Goal: Task Accomplishment & Management: Manage account settings

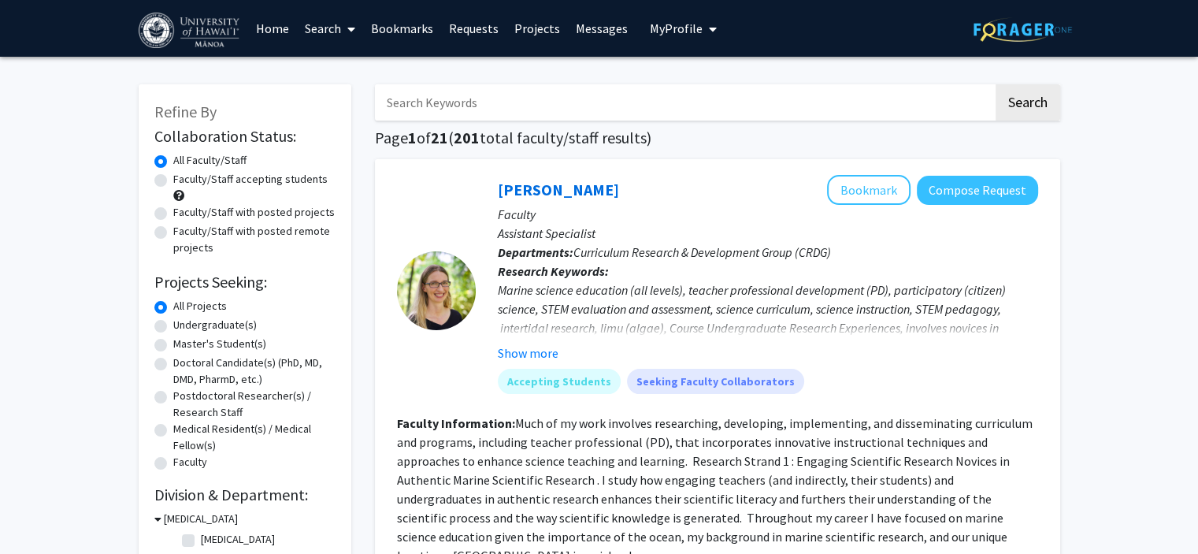
click at [276, 40] on link "Home" at bounding box center [272, 28] width 49 height 55
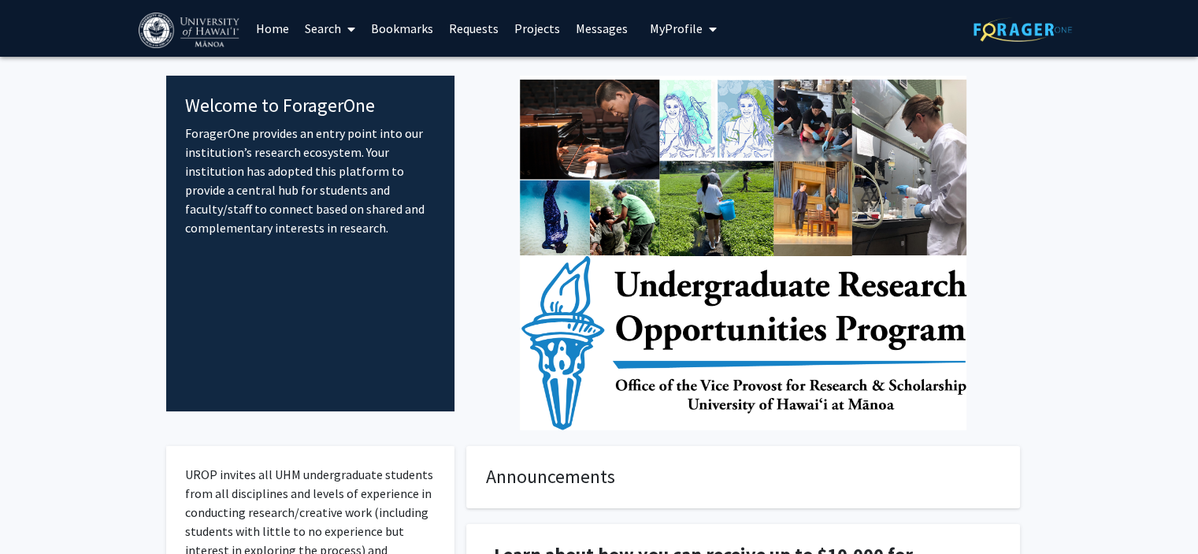
click at [656, 5] on button "My Profile" at bounding box center [683, 28] width 76 height 57
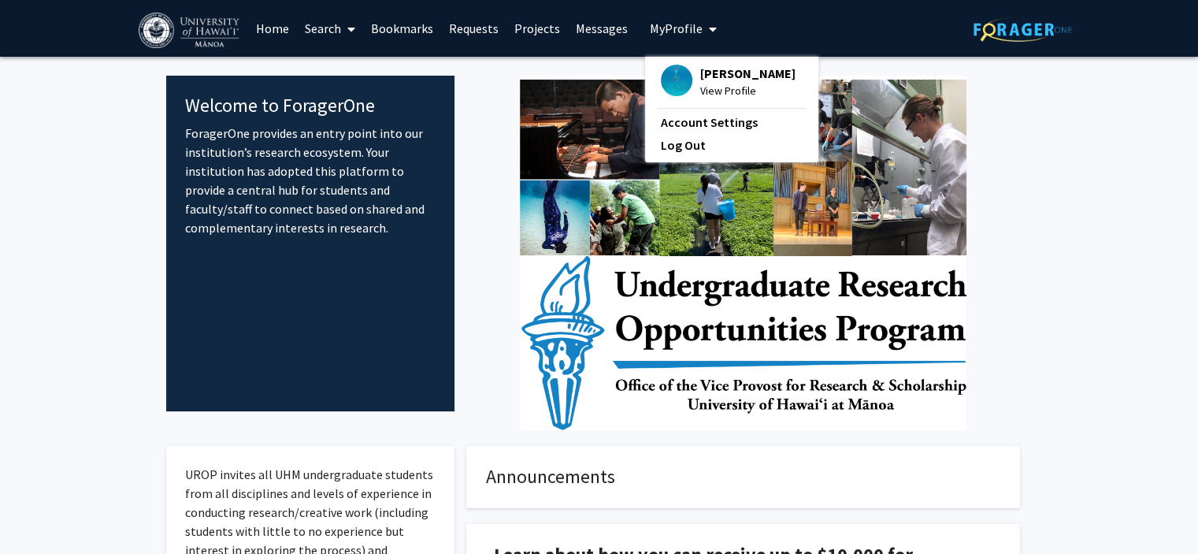
click at [652, 10] on button "My Profile" at bounding box center [683, 28] width 76 height 57
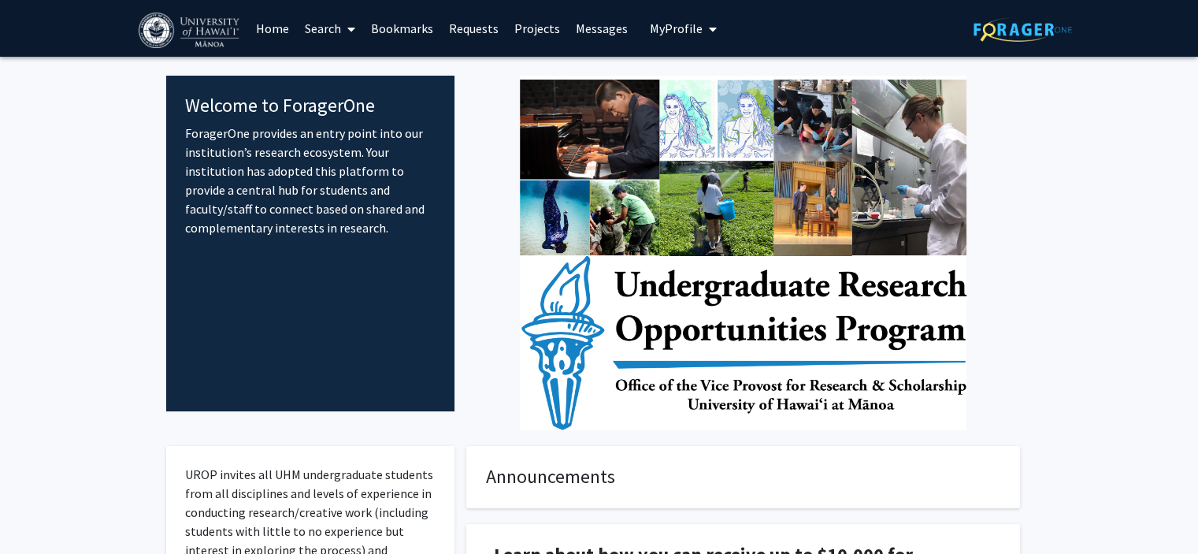
click at [667, 34] on span "My Profile" at bounding box center [676, 28] width 53 height 16
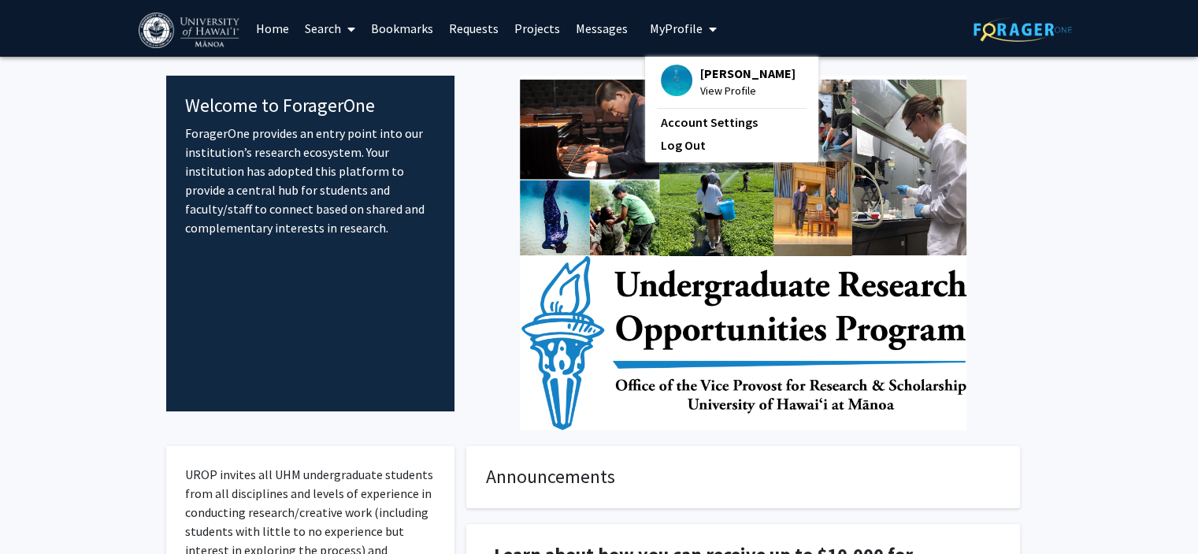
click at [700, 81] on span "[PERSON_NAME]" at bounding box center [747, 73] width 95 height 17
